Goal: Task Accomplishment & Management: Manage account settings

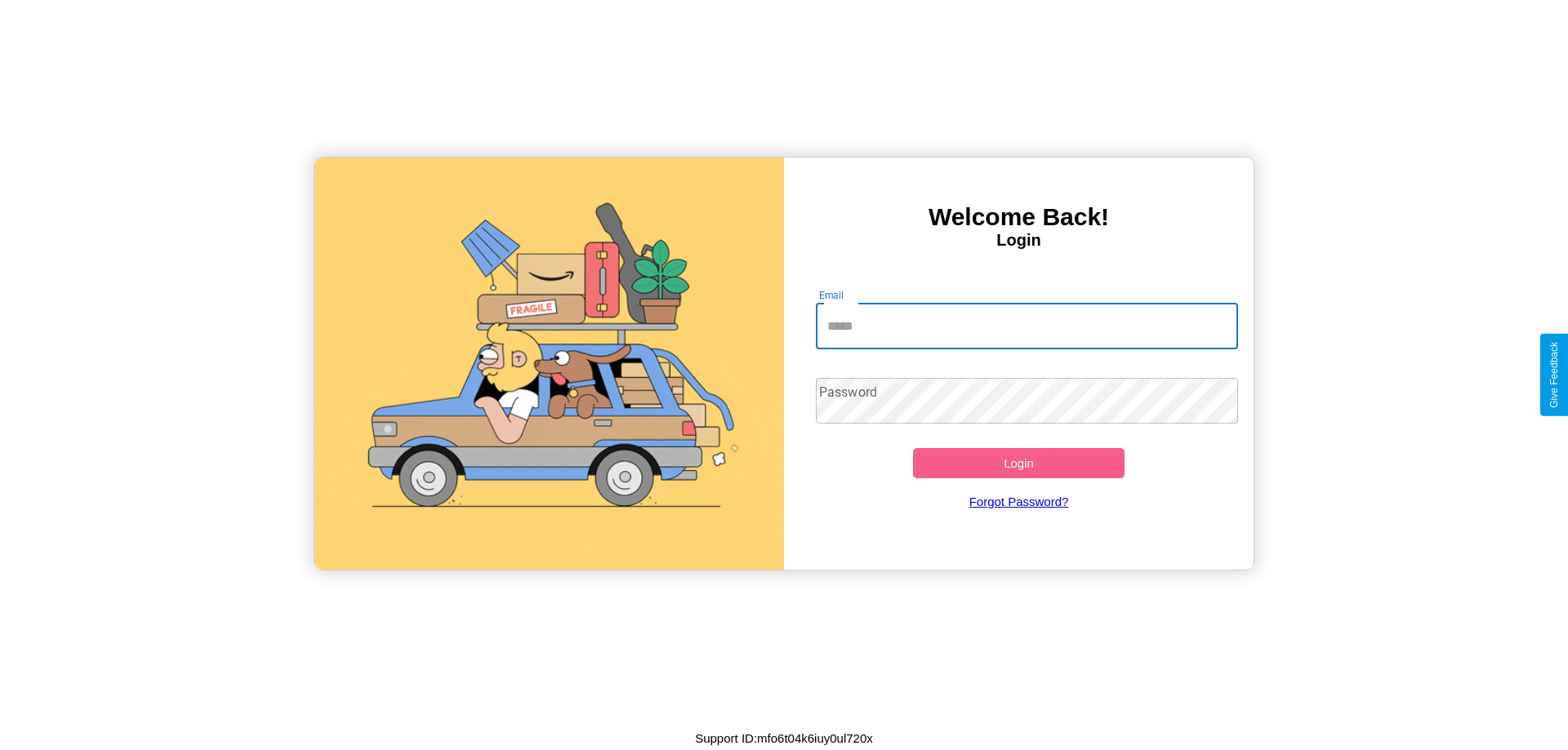
click at [1026, 326] on input "Email" at bounding box center [1027, 326] width 423 height 46
type input "**********"
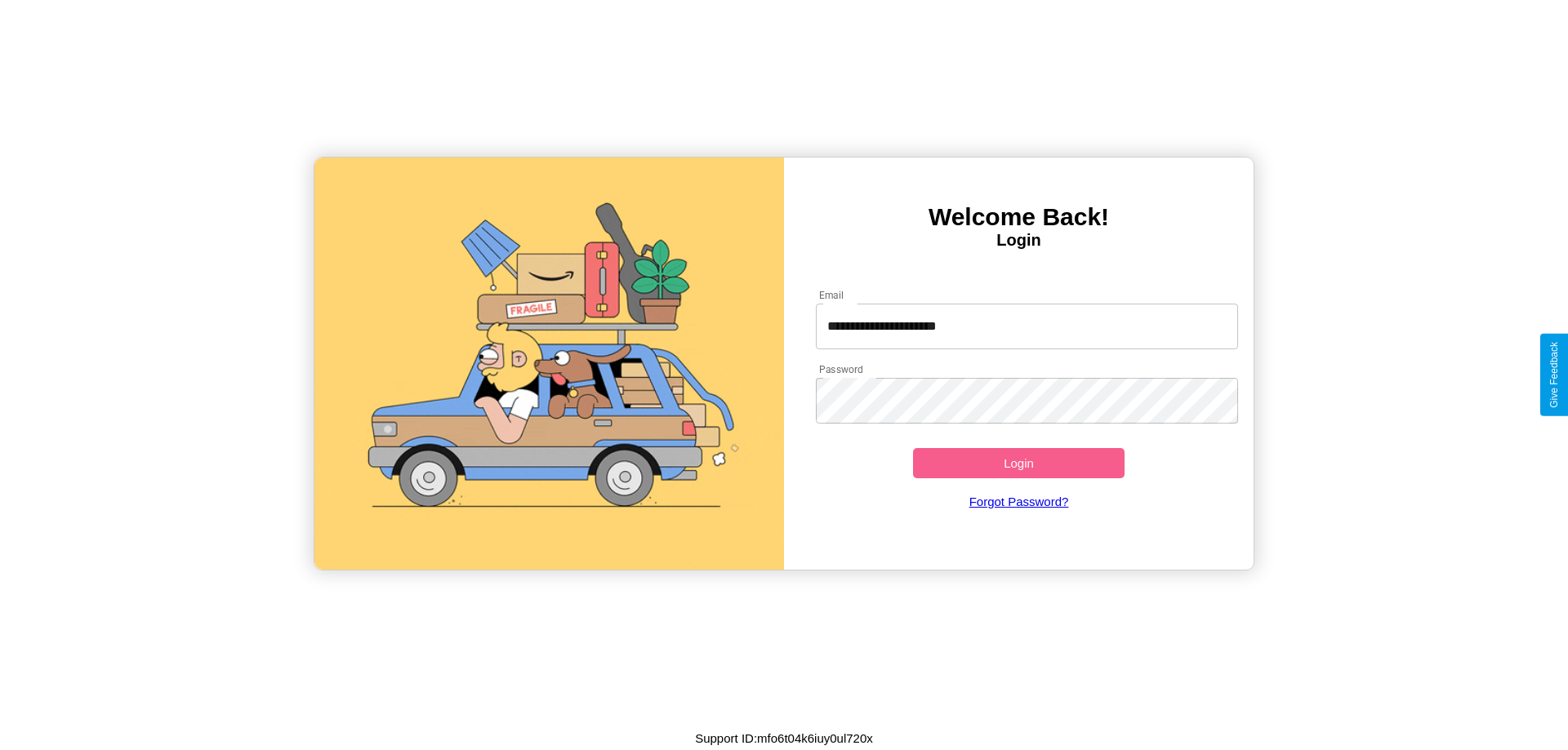
click at [1019, 463] on button "Login" at bounding box center [1018, 463] width 211 height 30
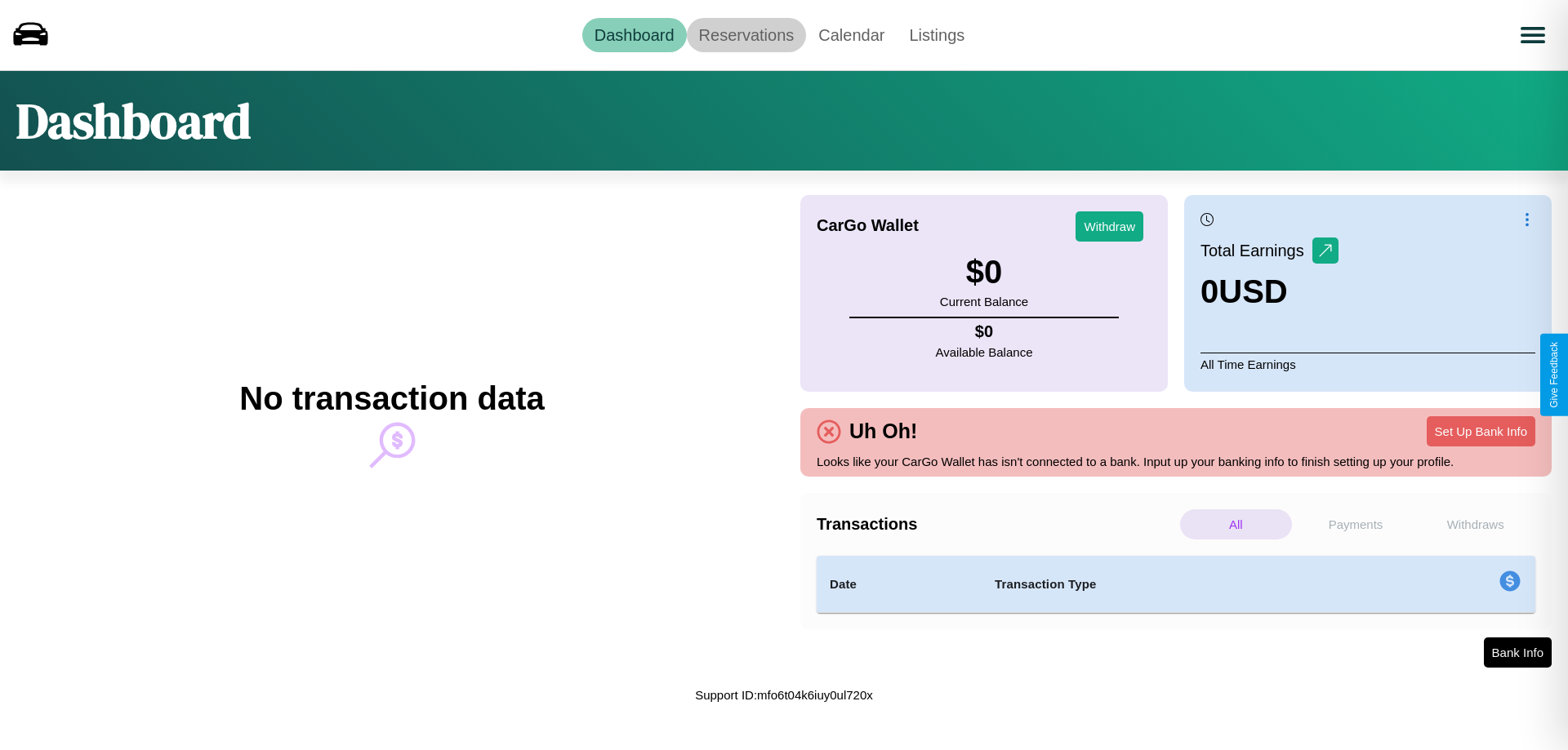
click at [745, 34] on link "Reservations" at bounding box center [746, 35] width 120 height 34
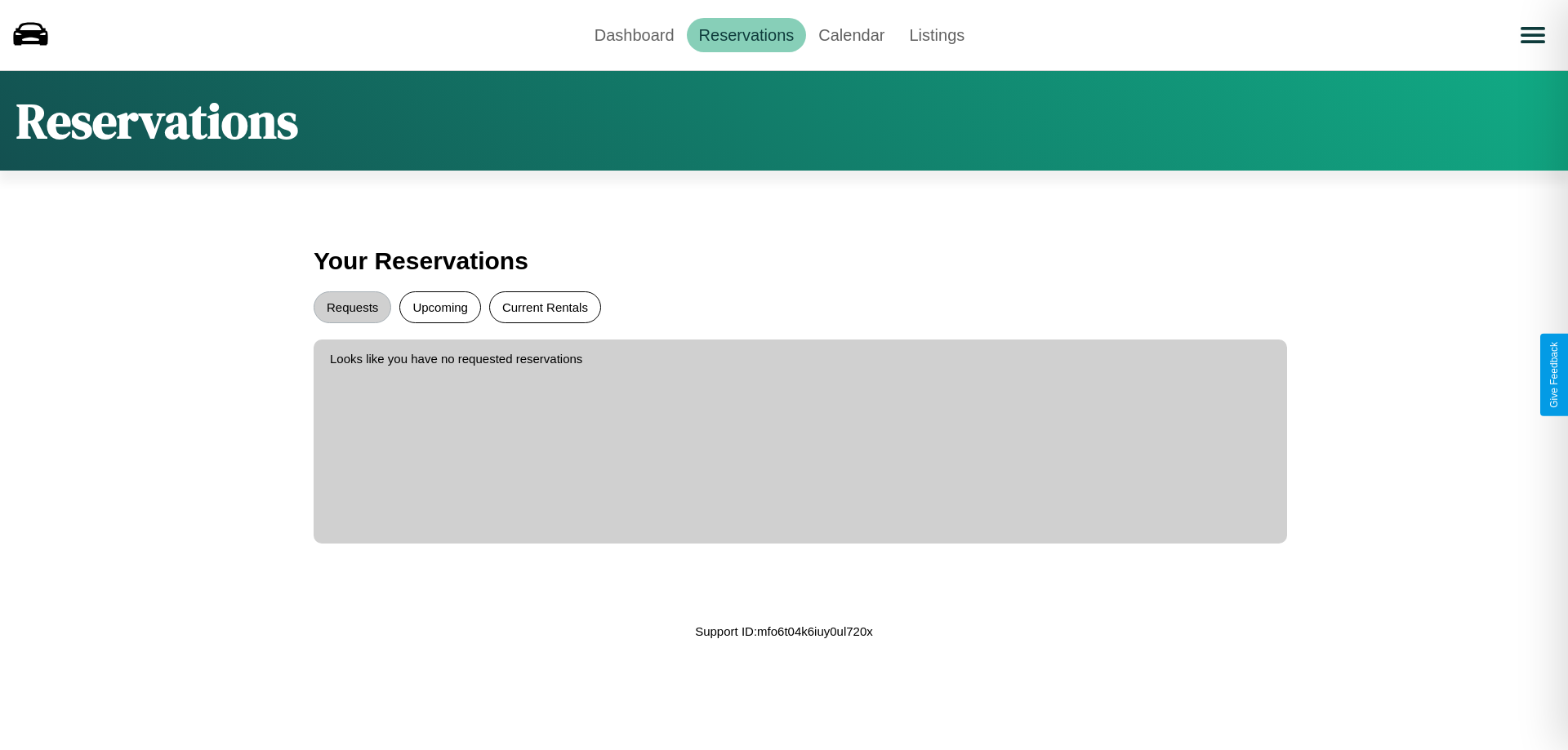
click at [544, 307] on button "Current Rentals" at bounding box center [545, 307] width 112 height 32
click at [440, 307] on button "Upcoming" at bounding box center [440, 307] width 82 height 32
click at [352, 307] on button "Requests" at bounding box center [353, 307] width 78 height 32
click at [634, 34] on link "Dashboard" at bounding box center [634, 35] width 104 height 34
